Goal: Information Seeking & Learning: Find contact information

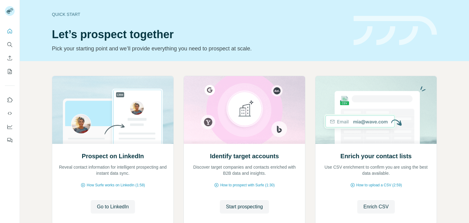
click at [1, 51] on div at bounding box center [10, 84] width 20 height 124
click at [8, 47] on icon "Search" at bounding box center [10, 45] width 6 height 6
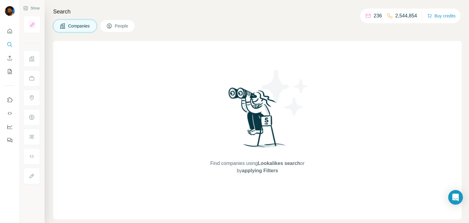
click at [81, 28] on span "Companies" at bounding box center [79, 26] width 22 height 6
click at [10, 46] on icon "Search" at bounding box center [10, 45] width 6 height 6
click at [13, 46] on button "Search" at bounding box center [10, 44] width 10 height 11
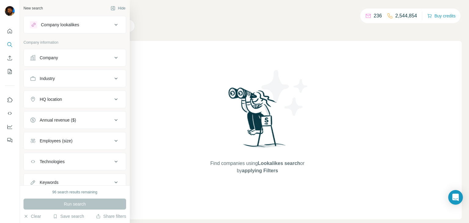
click at [31, 4] on div "New search Hide" at bounding box center [75, 8] width 103 height 9
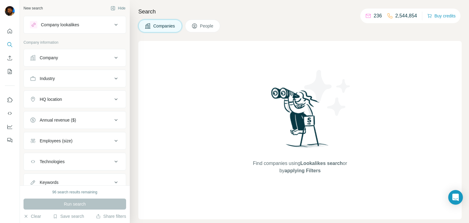
click at [82, 54] on button "Company" at bounding box center [75, 57] width 102 height 15
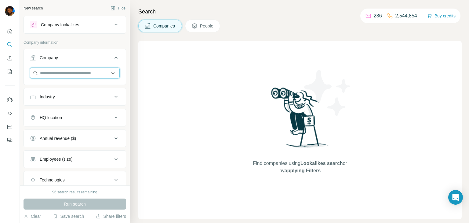
click at [65, 73] on input "text" at bounding box center [75, 73] width 90 height 11
paste input "**********"
type input "**********"
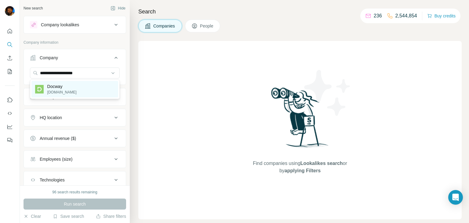
click at [61, 93] on p "[DOMAIN_NAME]" at bounding box center [61, 92] width 29 height 5
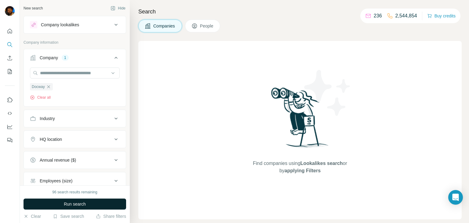
click at [79, 205] on span "Run search" at bounding box center [75, 204] width 22 height 6
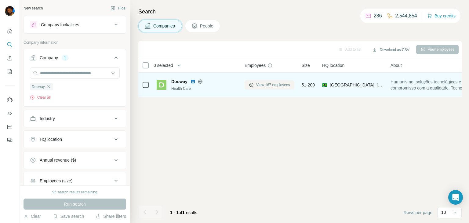
click at [261, 87] on button "View 167 employees" at bounding box center [270, 84] width 50 height 9
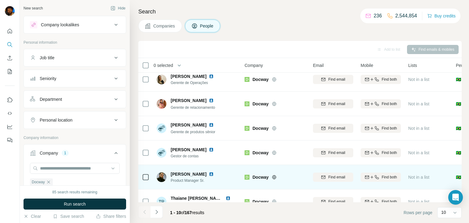
scroll to position [115, 0]
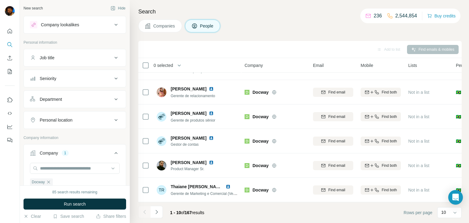
click at [115, 97] on icon at bounding box center [115, 99] width 7 height 7
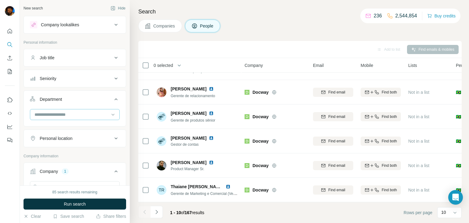
click at [69, 112] on input at bounding box center [71, 114] width 75 height 7
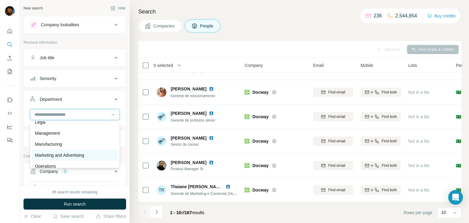
scroll to position [117, 0]
click at [50, 152] on p "Marketing and Advertising" at bounding box center [59, 154] width 49 height 6
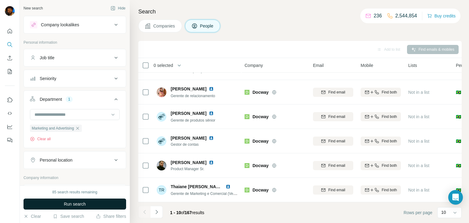
click at [79, 203] on span "Run search" at bounding box center [75, 204] width 22 height 6
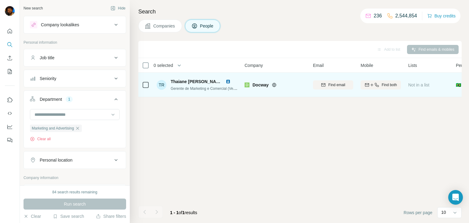
click at [333, 79] on div "Find email" at bounding box center [333, 84] width 40 height 17
click at [334, 83] on span "Find email" at bounding box center [336, 84] width 17 height 5
click at [113, 115] on icon at bounding box center [113, 115] width 6 height 6
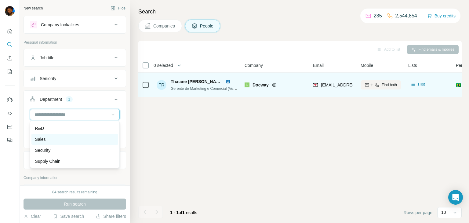
scroll to position [220, 0]
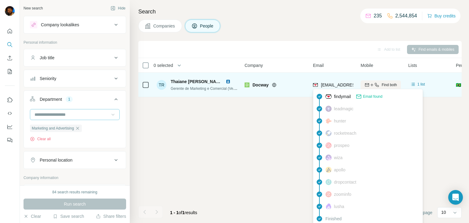
click at [339, 84] on span "[EMAIL_ADDRESS][DOMAIN_NAME]" at bounding box center [357, 84] width 72 height 5
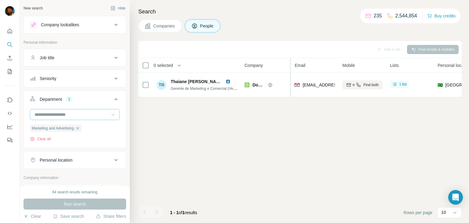
drag, startPoint x: 309, startPoint y: 64, endPoint x: 287, endPoint y: 64, distance: 21.7
click at [0, 0] on tr "0 selected People Company Email Mobile Lists Personal location Seniority Depart…" at bounding box center [0, 0] width 0 height 0
drag, startPoint x: 333, startPoint y: 64, endPoint x: 388, endPoint y: 67, distance: 55.1
click at [0, 0] on tr "0 selected People Company Email Mobile Lists Personal location Seniority Depart…" at bounding box center [0, 0] width 0 height 0
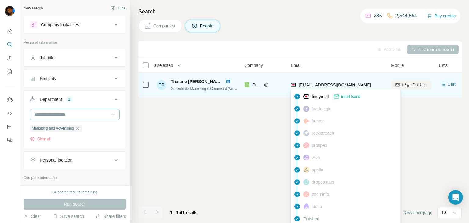
drag, startPoint x: 369, startPoint y: 83, endPoint x: 297, endPoint y: 84, distance: 72.4
click at [297, 84] on div "[EMAIL_ADDRESS][DOMAIN_NAME]" at bounding box center [337, 84] width 93 height 17
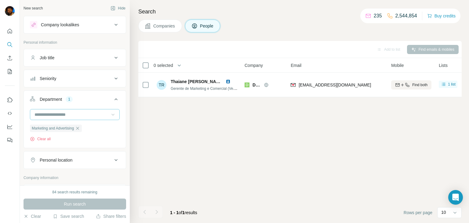
copy div "[EMAIL_ADDRESS][DOMAIN_NAME]"
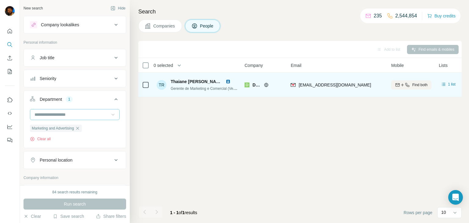
copy div "[EMAIL_ADDRESS][DOMAIN_NAME]"
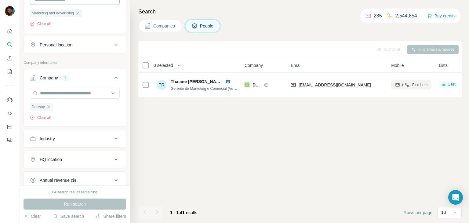
scroll to position [0, 0]
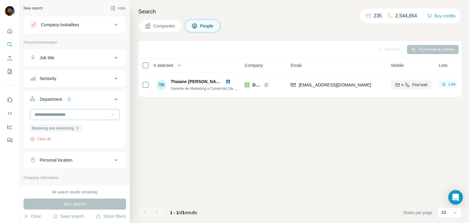
click at [117, 24] on icon at bounding box center [115, 24] width 7 height 7
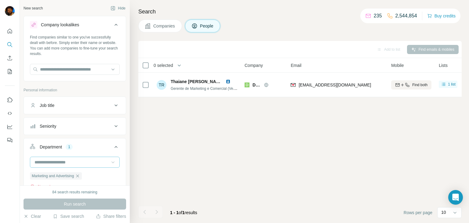
drag, startPoint x: 117, startPoint y: 24, endPoint x: 115, endPoint y: 26, distance: 3.7
click at [117, 24] on icon at bounding box center [115, 24] width 7 height 7
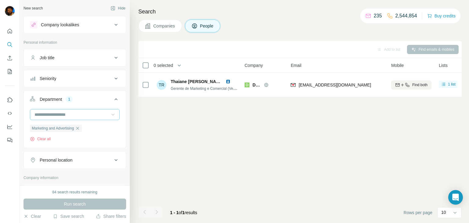
click at [162, 24] on span "Companies" at bounding box center [164, 26] width 22 height 6
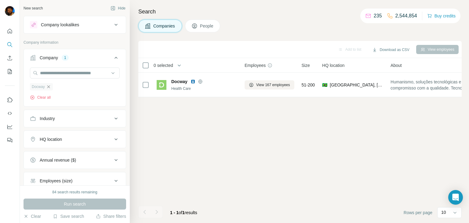
click at [49, 85] on icon "button" at bounding box center [48, 86] width 5 height 5
click at [53, 71] on input "text" at bounding box center [75, 73] width 90 height 11
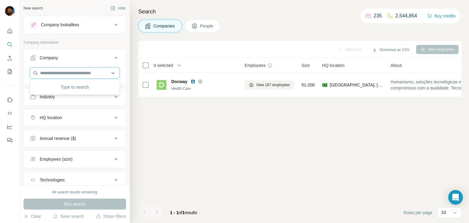
paste input "**********"
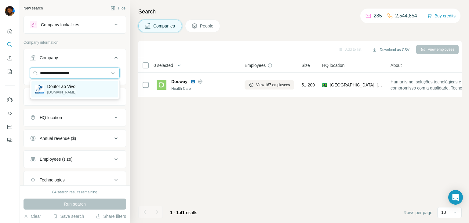
type input "**********"
click at [64, 90] on p "[DOMAIN_NAME]" at bounding box center [61, 92] width 29 height 5
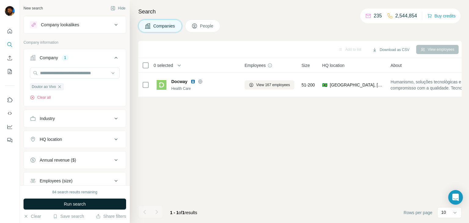
click at [82, 203] on span "Run search" at bounding box center [75, 204] width 22 height 6
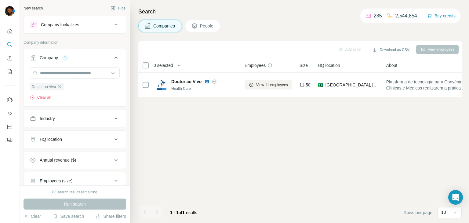
click at [203, 30] on button "People" at bounding box center [202, 26] width 35 height 13
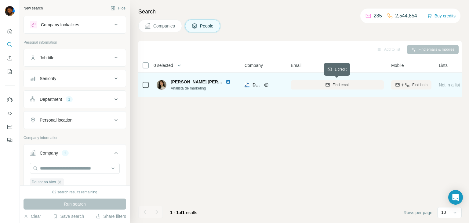
click at [341, 84] on span "Find email" at bounding box center [341, 84] width 17 height 5
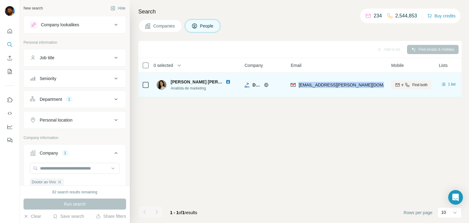
drag, startPoint x: 299, startPoint y: 84, endPoint x: 381, endPoint y: 86, distance: 82.2
click at [381, 86] on div "[EMAIL_ADDRESS][PERSON_NAME][DOMAIN_NAME]" at bounding box center [337, 84] width 93 height 17
copy span "[EMAIL_ADDRESS][PERSON_NAME][DOMAIN_NAME]"
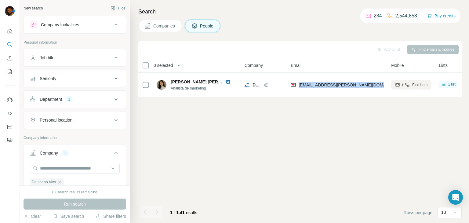
click at [148, 28] on icon at bounding box center [147, 25] width 5 height 5
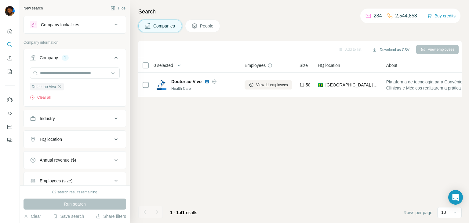
click at [98, 26] on div "Company lookalikes" at bounding box center [71, 24] width 82 height 7
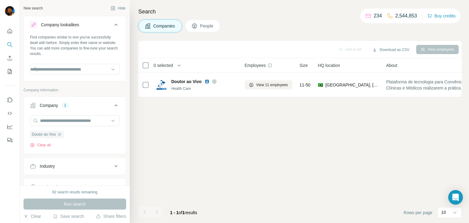
click at [88, 30] on button "Company lookalikes" at bounding box center [75, 25] width 102 height 17
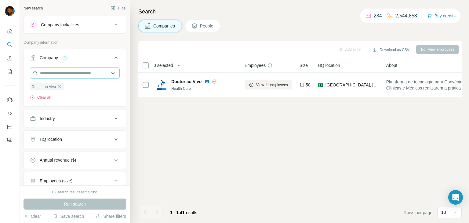
drag, startPoint x: 117, startPoint y: 26, endPoint x: 87, endPoint y: 68, distance: 51.6
click at [87, 68] on div "Company lookalikes Company information Company 1 Doutor ao Vivo Clear all Indus…" at bounding box center [75, 123] width 103 height 215
click at [61, 88] on icon "button" at bounding box center [59, 86] width 5 height 5
click at [58, 70] on input "text" at bounding box center [75, 73] width 90 height 11
paste input "**********"
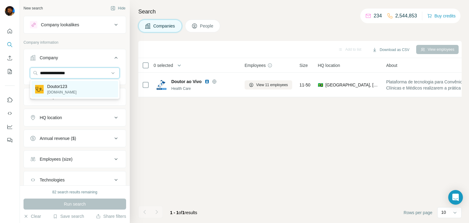
type input "**********"
click at [65, 88] on p "Doutor123" at bounding box center [61, 86] width 29 height 6
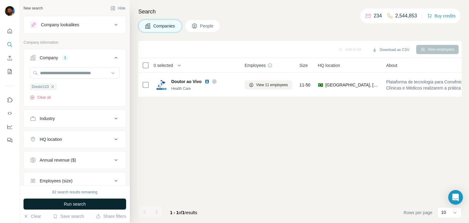
click at [88, 207] on button "Run search" at bounding box center [75, 204] width 103 height 11
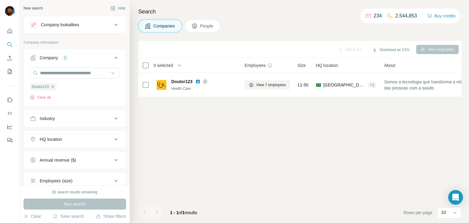
click at [202, 24] on span "People" at bounding box center [207, 26] width 14 height 6
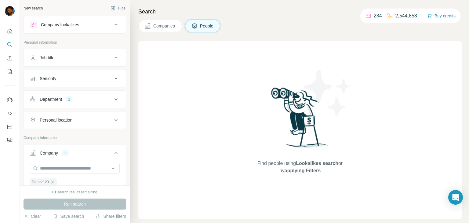
click at [158, 26] on span "Companies" at bounding box center [164, 26] width 22 height 6
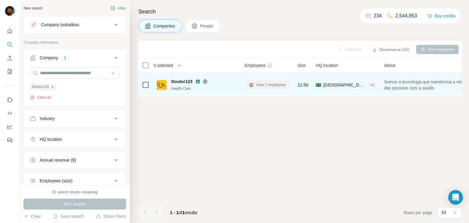
click at [265, 85] on span "View 7 employees" at bounding box center [271, 84] width 30 height 5
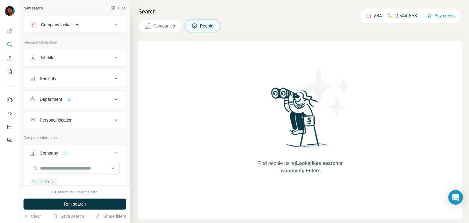
click at [152, 29] on button "Companies" at bounding box center [160, 26] width 44 height 13
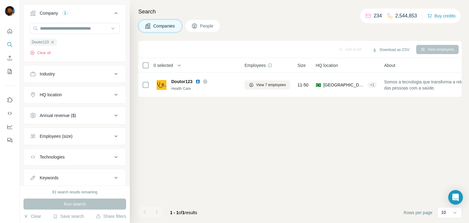
scroll to position [62, 0]
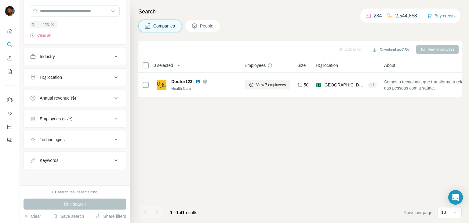
click at [213, 26] on span "People" at bounding box center [207, 26] width 14 height 6
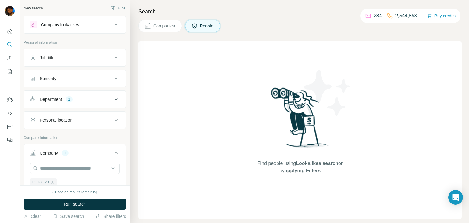
click at [54, 101] on button "Department 1" at bounding box center [75, 99] width 102 height 15
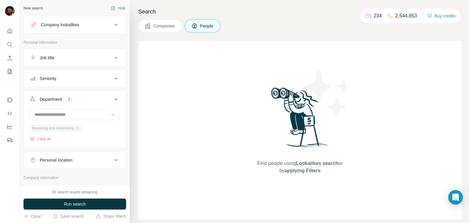
click at [81, 131] on div "Marketing and Advertising" at bounding box center [56, 128] width 52 height 7
click at [38, 142] on div "Marketing and Advertising Clear all" at bounding box center [75, 128] width 102 height 38
click at [40, 138] on button "Clear all" at bounding box center [40, 138] width 21 height 5
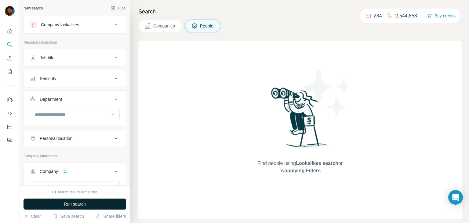
click at [82, 205] on span "Run search" at bounding box center [75, 204] width 22 height 6
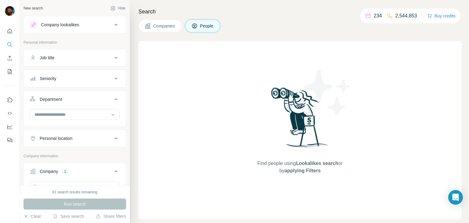
click at [159, 26] on span "Companies" at bounding box center [164, 26] width 22 height 6
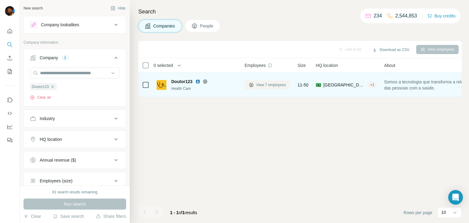
click at [272, 86] on span "View 7 employees" at bounding box center [271, 84] width 30 height 5
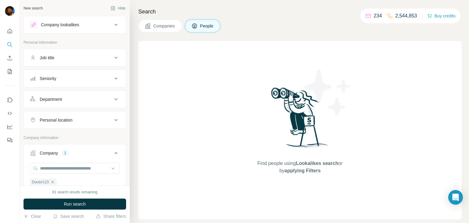
click at [166, 21] on button "Companies" at bounding box center [160, 26] width 44 height 13
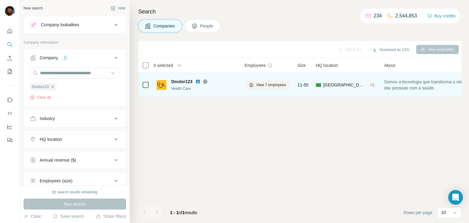
click at [181, 82] on span "Doutor123" at bounding box center [181, 82] width 21 height 6
click at [174, 87] on div "Health Care" at bounding box center [204, 88] width 66 height 5
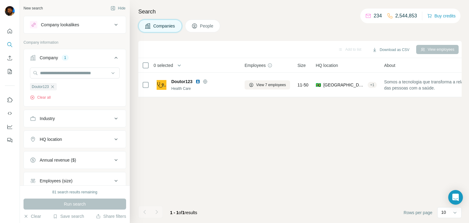
click at [436, 46] on div "View employees" at bounding box center [437, 49] width 42 height 9
click at [437, 50] on div "View employees" at bounding box center [437, 49] width 42 height 9
click at [432, 51] on button "View employees" at bounding box center [437, 49] width 42 height 9
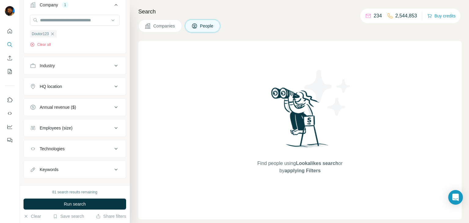
scroll to position [157, 0]
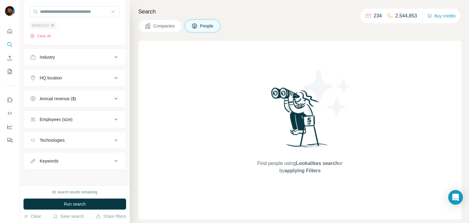
click at [51, 27] on icon "button" at bounding box center [52, 25] width 5 height 5
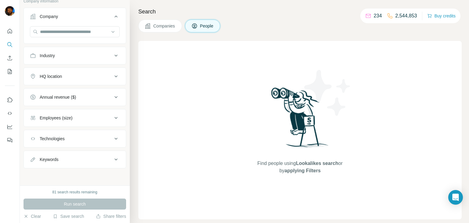
scroll to position [135, 0]
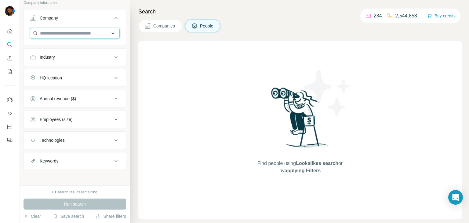
click at [51, 36] on input "text" at bounding box center [75, 33] width 90 height 11
paste input "********"
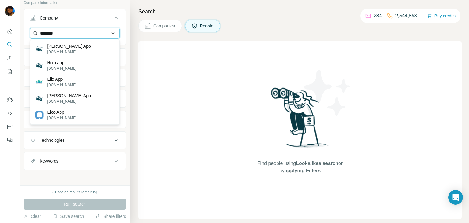
click at [49, 32] on input "********" at bounding box center [75, 33] width 90 height 11
click at [48, 32] on input "********" at bounding box center [75, 33] width 90 height 11
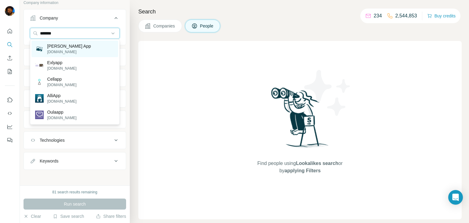
type input "*******"
click at [65, 53] on p "[DOMAIN_NAME]" at bounding box center [69, 51] width 44 height 5
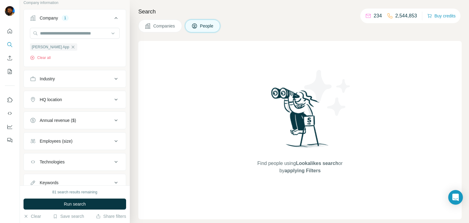
drag, startPoint x: 90, startPoint y: 202, endPoint x: 92, endPoint y: 197, distance: 5.8
click at [90, 203] on button "Run search" at bounding box center [75, 204] width 103 height 11
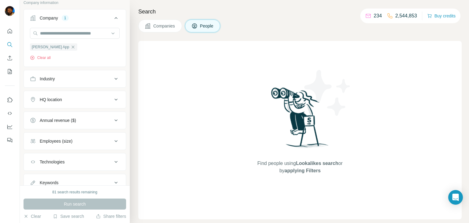
click at [201, 26] on button "People" at bounding box center [202, 26] width 35 height 13
click at [71, 47] on icon "button" at bounding box center [73, 47] width 5 height 5
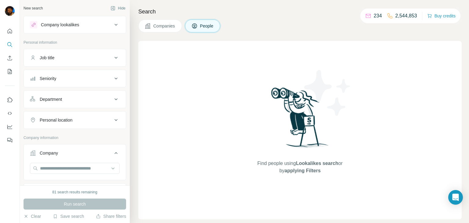
click at [113, 153] on icon at bounding box center [115, 152] width 7 height 7
click at [9, 46] on icon "Search" at bounding box center [9, 44] width 4 height 4
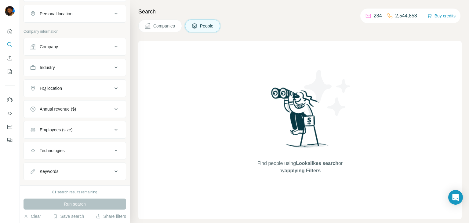
scroll to position [117, 0]
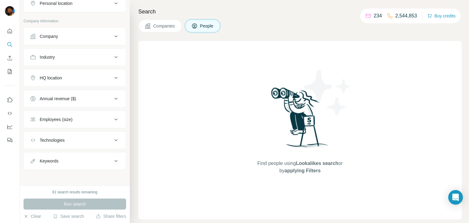
click at [68, 119] on div "Employees (size)" at bounding box center [56, 119] width 33 height 6
click at [86, 160] on div "Keywords" at bounding box center [71, 161] width 82 height 6
click at [56, 181] on div at bounding box center [75, 179] width 102 height 16
click at [63, 174] on input "text" at bounding box center [69, 176] width 78 height 11
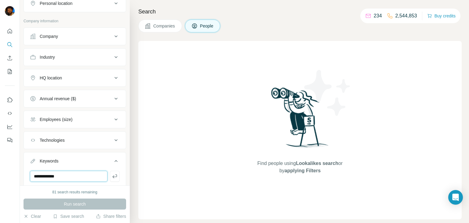
click at [49, 176] on input "**********" at bounding box center [69, 176] width 78 height 11
type input "**********"
click at [90, 201] on div "Run search" at bounding box center [75, 204] width 103 height 11
click at [90, 206] on div "Run search" at bounding box center [75, 204] width 103 height 11
click at [167, 24] on span "Companies" at bounding box center [164, 26] width 22 height 6
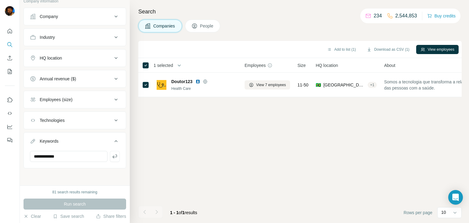
scroll to position [22, 0]
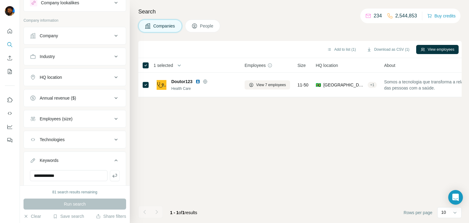
click at [143, 68] on th "1 selected" at bounding box center [187, 65] width 98 height 15
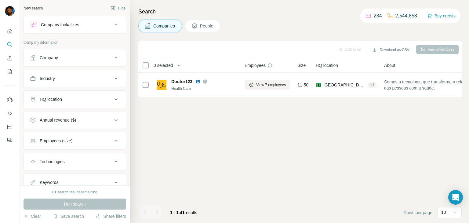
click at [104, 60] on div "Company" at bounding box center [71, 58] width 82 height 6
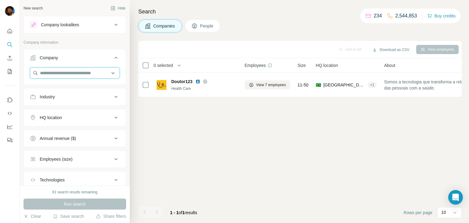
click at [92, 74] on input "text" at bounding box center [75, 73] width 90 height 11
paste input "********"
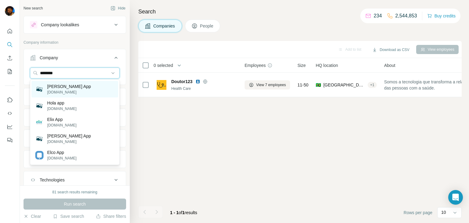
type input "********"
click at [75, 87] on div "[PERSON_NAME] App [DOMAIN_NAME]" at bounding box center [74, 89] width 87 height 16
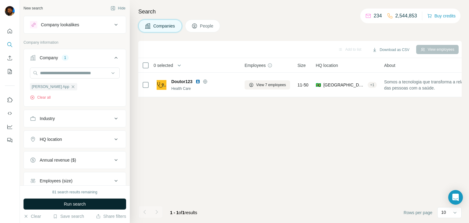
click at [65, 203] on span "Run search" at bounding box center [75, 204] width 22 height 6
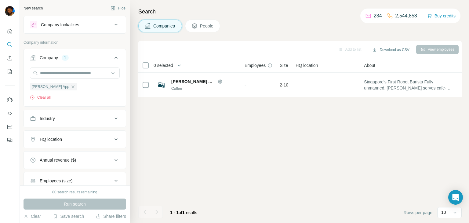
click at [199, 25] on button "People" at bounding box center [202, 26] width 35 height 13
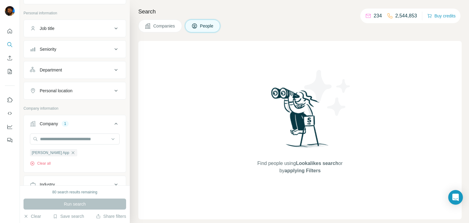
scroll to position [33, 0]
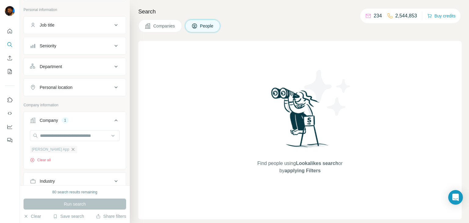
click at [71, 149] on icon "button" at bounding box center [72, 149] width 3 height 3
click at [49, 133] on input "text" at bounding box center [75, 135] width 90 height 11
paste input "**********"
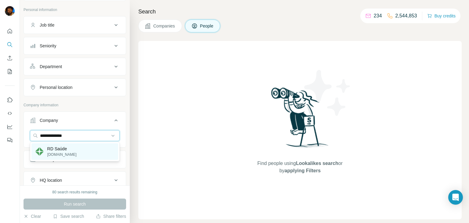
type input "**********"
click at [57, 153] on p "[DOMAIN_NAME]" at bounding box center [61, 154] width 29 height 5
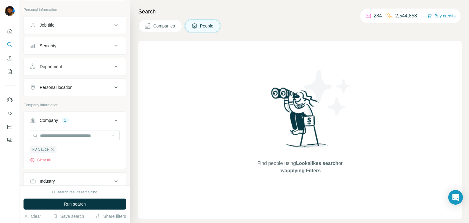
click at [164, 27] on span "Companies" at bounding box center [164, 26] width 22 height 6
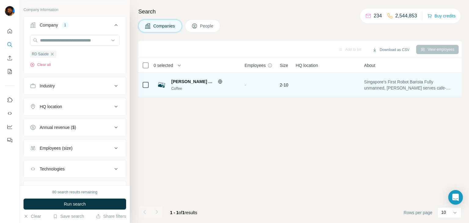
click at [290, 87] on td "2-10" at bounding box center [284, 85] width 16 height 24
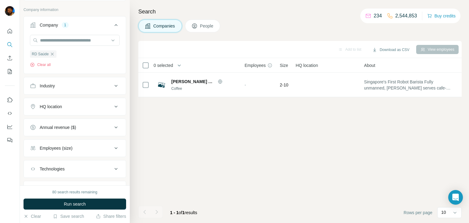
click at [70, 195] on div "80 search results remaining Run search Clear Save search Share filters" at bounding box center [75, 204] width 110 height 38
click at [68, 207] on span "Run search" at bounding box center [75, 204] width 22 height 6
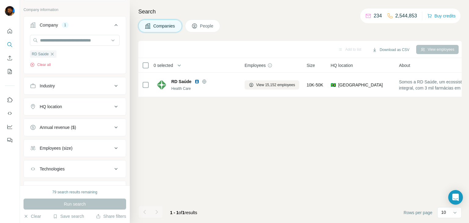
click at [200, 27] on button "People" at bounding box center [202, 26] width 35 height 13
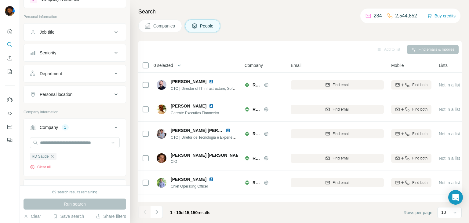
scroll to position [18, 0]
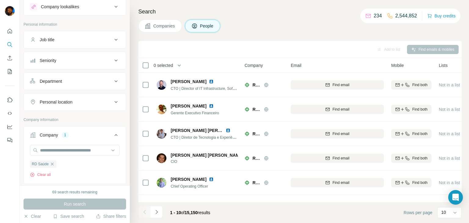
click at [74, 37] on div "Job title" at bounding box center [71, 40] width 82 height 6
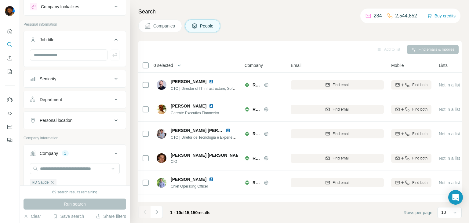
click at [85, 99] on div "Department" at bounding box center [71, 100] width 82 height 6
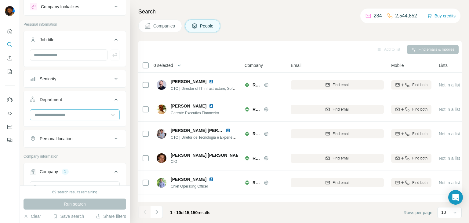
click at [71, 110] on div at bounding box center [71, 115] width 75 height 10
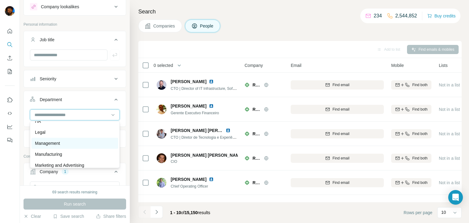
scroll to position [134, 0]
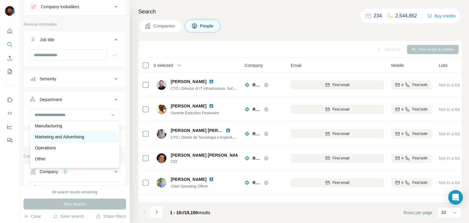
click at [56, 140] on div "Marketing and Advertising" at bounding box center [74, 136] width 87 height 11
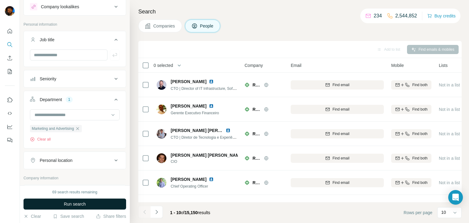
click at [70, 203] on span "Run search" at bounding box center [75, 204] width 22 height 6
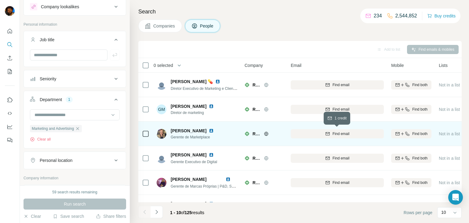
click at [335, 136] on span "Find email" at bounding box center [341, 133] width 17 height 5
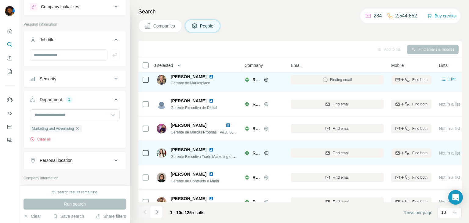
scroll to position [58, 0]
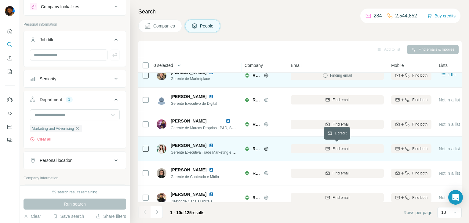
click at [339, 148] on span "Find email" at bounding box center [341, 148] width 17 height 5
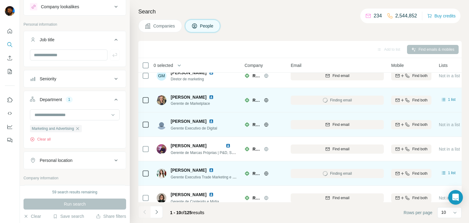
scroll to position [0, 0]
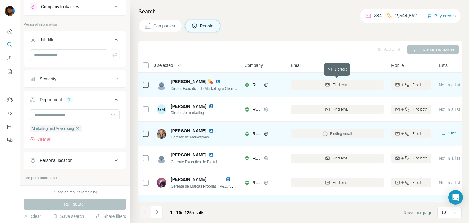
click at [350, 85] on div "Find email" at bounding box center [337, 84] width 93 height 5
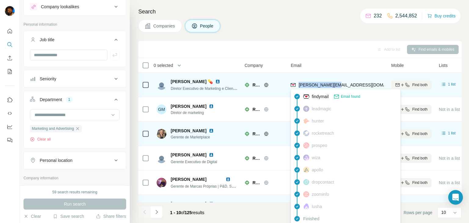
drag, startPoint x: 340, startPoint y: 85, endPoint x: 299, endPoint y: 86, distance: 41.9
click at [299, 86] on div "[PERSON_NAME][EMAIL_ADDRESS][DOMAIN_NAME]" at bounding box center [337, 84] width 93 height 17
copy span "[PERSON_NAME][EMAIL_ADDRESS][DOMAIN_NAME]"
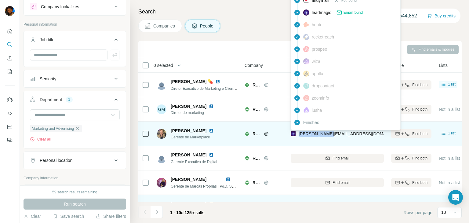
drag, startPoint x: 332, startPoint y: 134, endPoint x: 300, endPoint y: 136, distance: 32.7
click at [300, 136] on div "[PERSON_NAME][EMAIL_ADDRESS][DOMAIN_NAME]" at bounding box center [337, 133] width 93 height 17
copy span "[PERSON_NAME][EMAIL_ADDRESS][DOMAIN_NAME]"
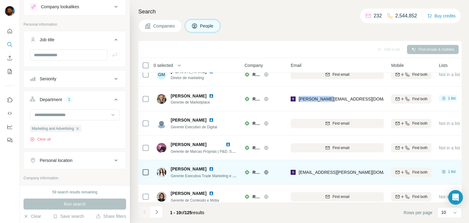
scroll to position [38, 0]
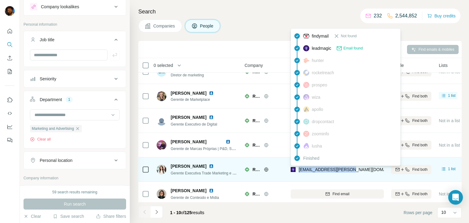
drag, startPoint x: 352, startPoint y: 168, endPoint x: 300, endPoint y: 170, distance: 52.0
click at [300, 170] on div "[EMAIL_ADDRESS][PERSON_NAME][DOMAIN_NAME]" at bounding box center [337, 169] width 93 height 17
copy span "[EMAIL_ADDRESS][PERSON_NAME][DOMAIN_NAME]"
